Goal: Navigation & Orientation: Find specific page/section

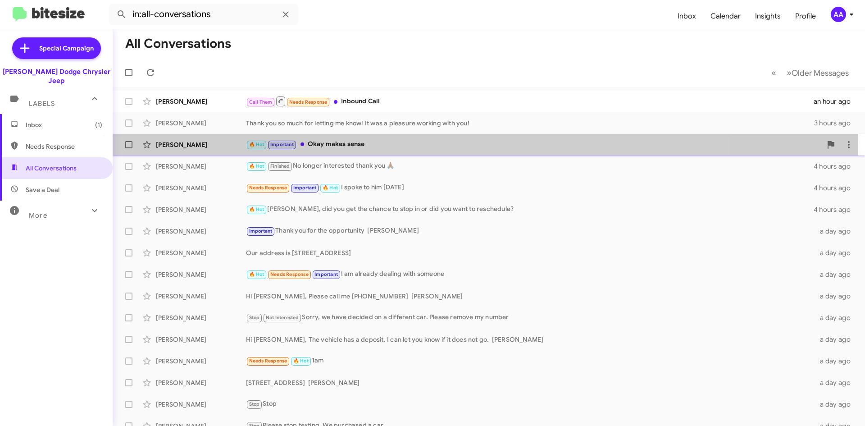
click at [394, 143] on div "🔥 Hot Important Okay makes sense" at bounding box center [534, 144] width 576 height 10
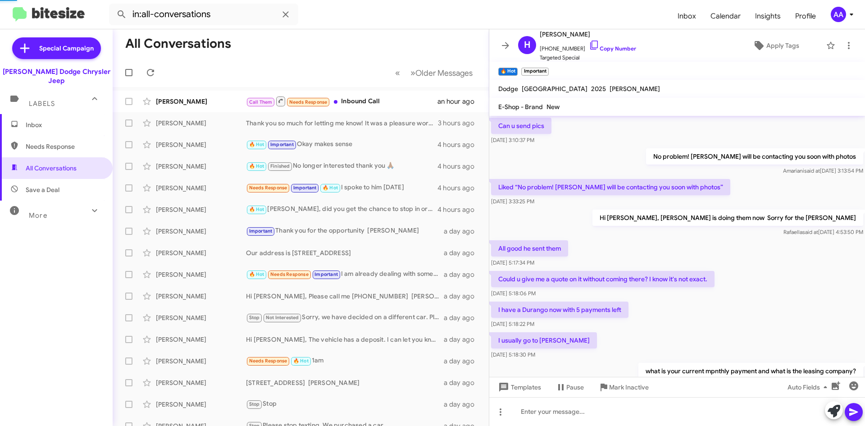
scroll to position [45, 0]
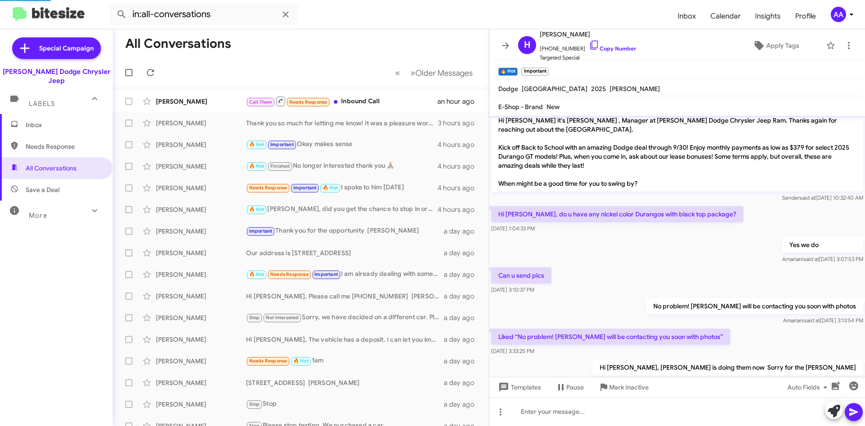
click at [30, 10] on img at bounding box center [49, 14] width 72 height 15
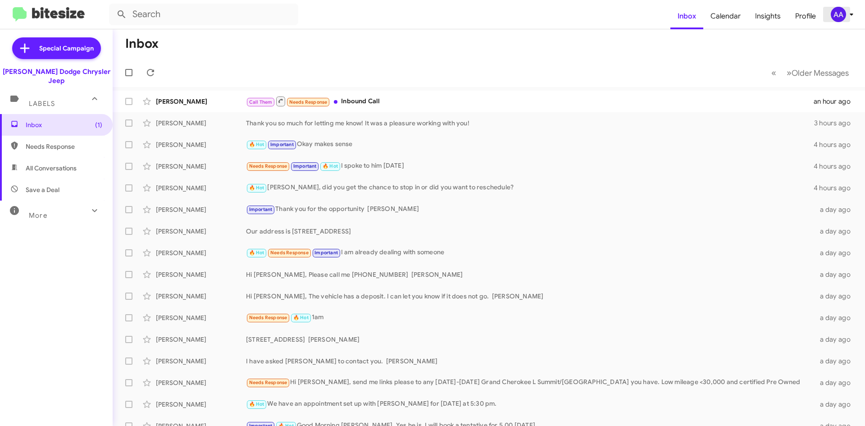
click at [849, 15] on icon at bounding box center [852, 14] width 11 height 11
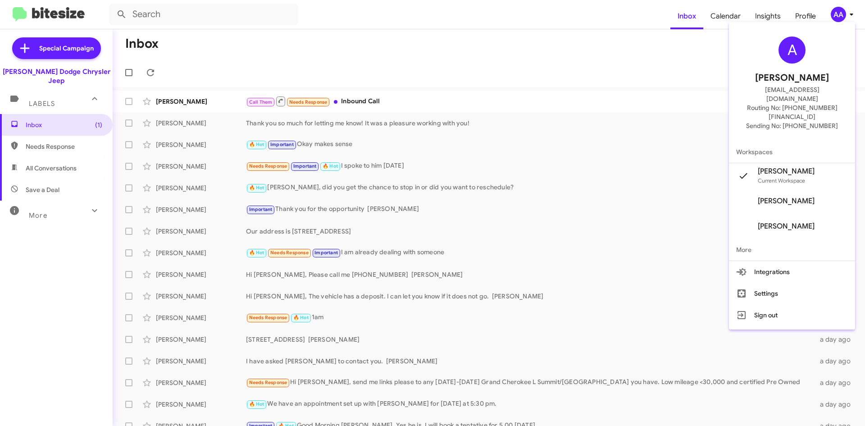
click at [560, 19] on div at bounding box center [432, 213] width 865 height 426
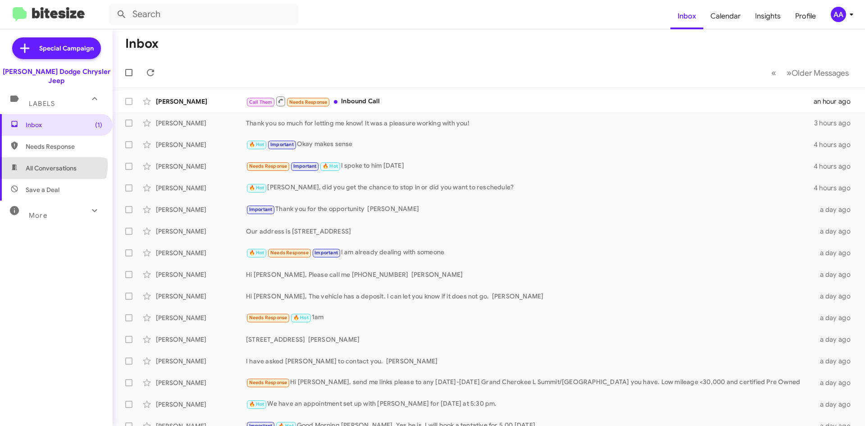
click at [46, 164] on span "All Conversations" at bounding box center [51, 168] width 51 height 9
type input "in:all-conversations"
